Goal: Check status: Check status

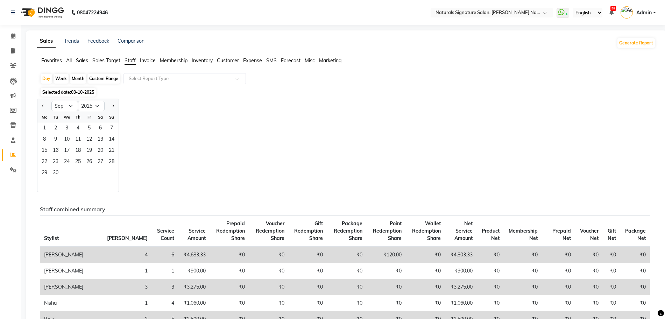
select select "9"
select select "2025"
click at [102, 77] on div "Custom Range" at bounding box center [103, 79] width 33 height 10
select select "10"
select select "2025"
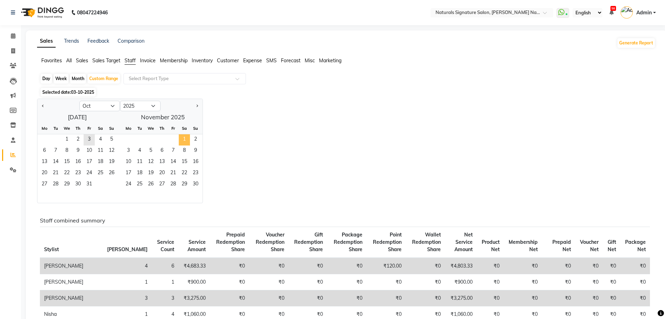
click at [183, 137] on span "1" at bounding box center [184, 139] width 11 height 11
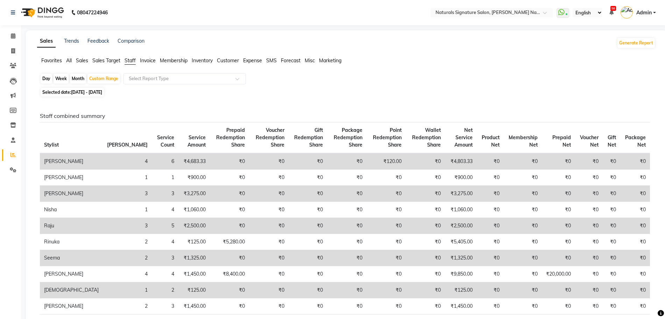
click at [102, 93] on span "[DATE] - [DATE]" at bounding box center [86, 92] width 31 height 5
select select "10"
select select "2025"
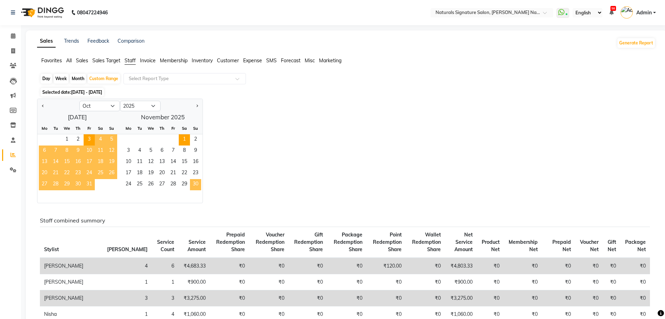
click at [193, 181] on span "30" at bounding box center [195, 184] width 11 height 11
select select "11"
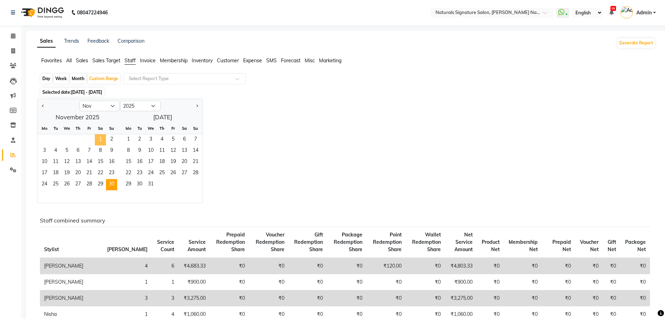
click at [97, 138] on span "1" at bounding box center [100, 139] width 11 height 11
click at [111, 184] on span "30" at bounding box center [111, 184] width 11 height 11
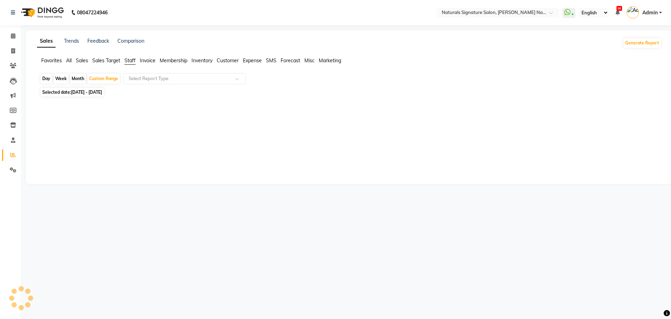
click at [438, 141] on div at bounding box center [348, 138] width 616 height 50
